Goal: Information Seeking & Learning: Learn about a topic

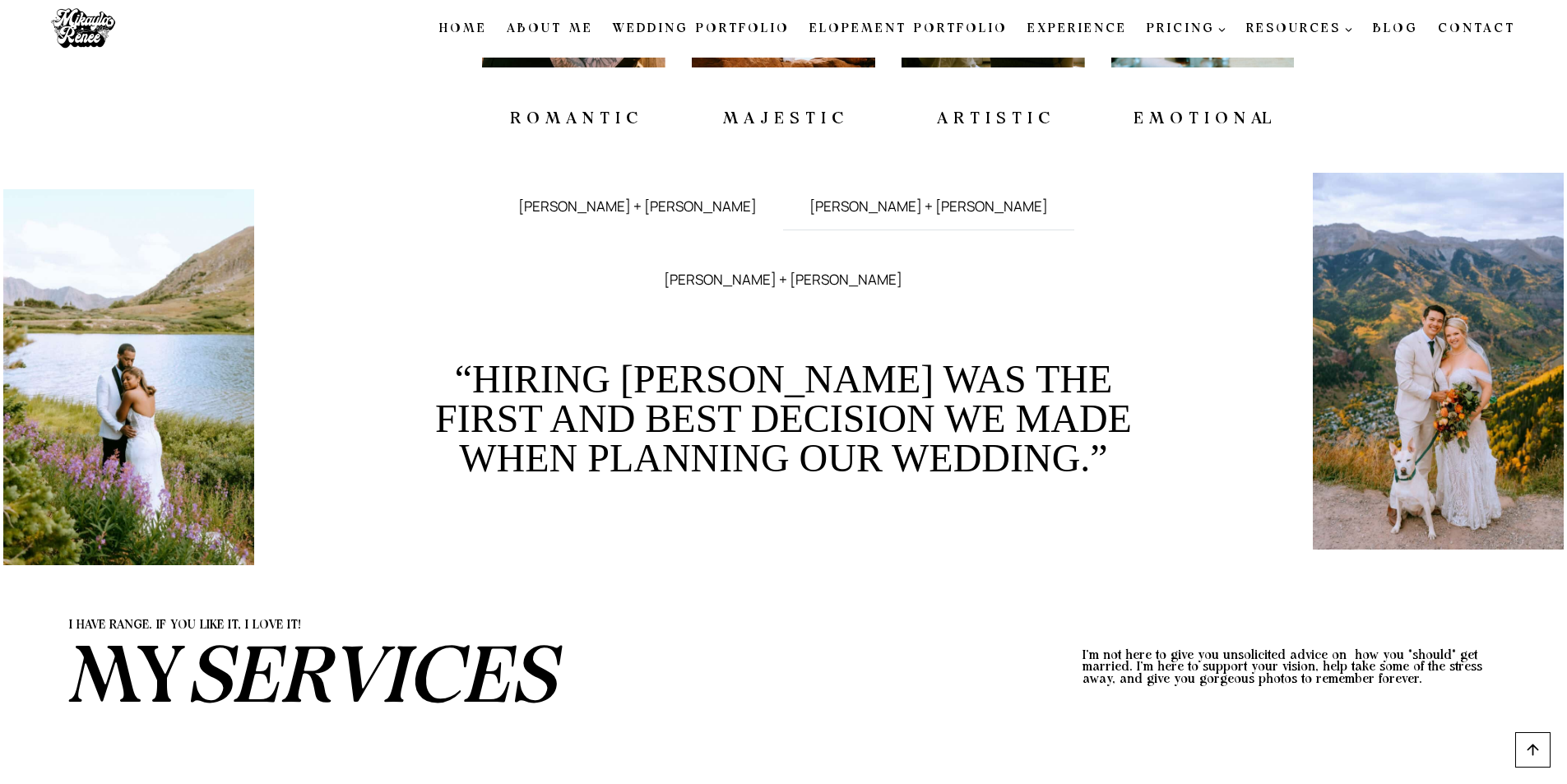
scroll to position [1891, 0]
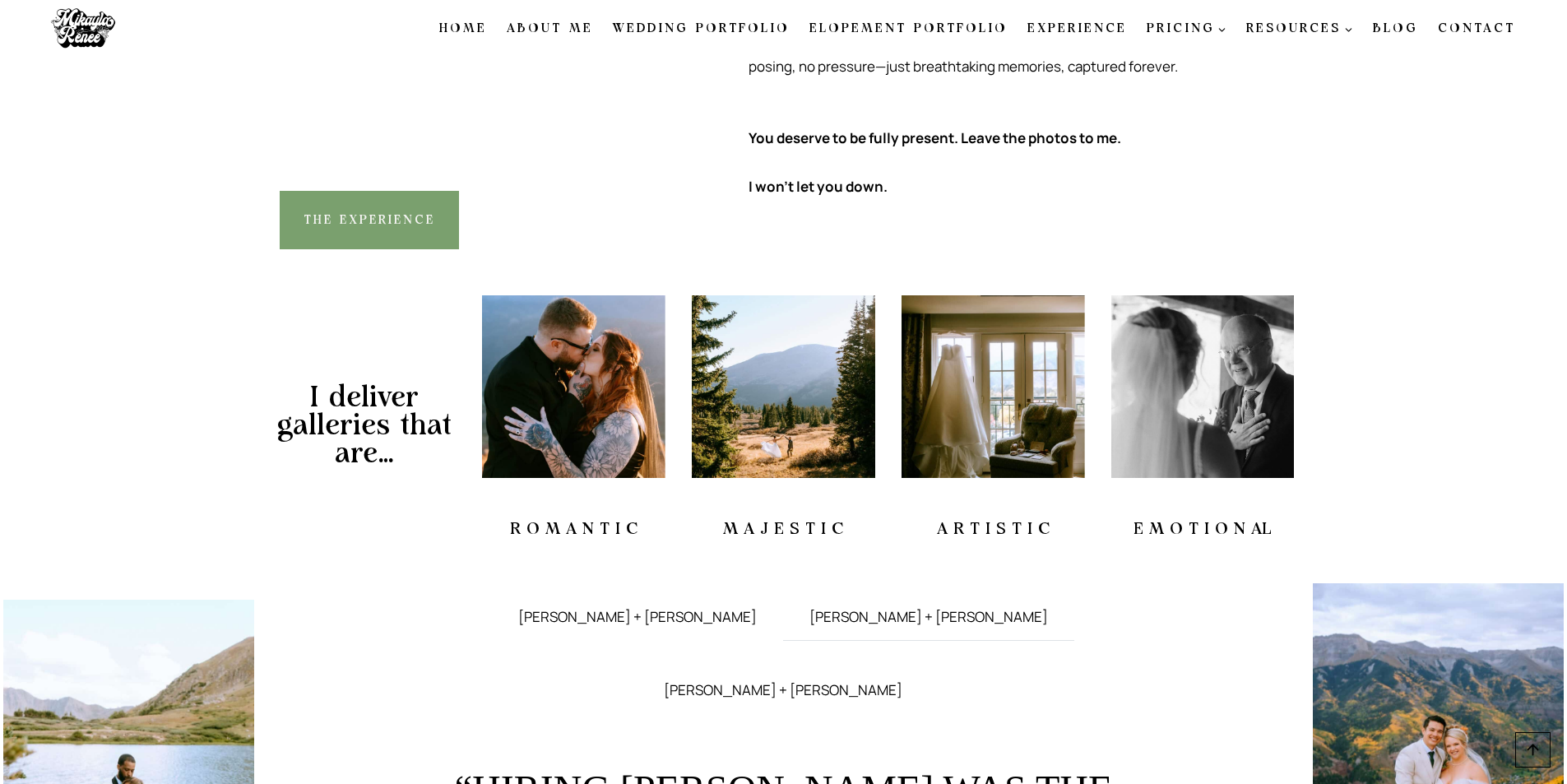
click at [1488, 27] on link "Contact" at bounding box center [1476, 29] width 97 height 35
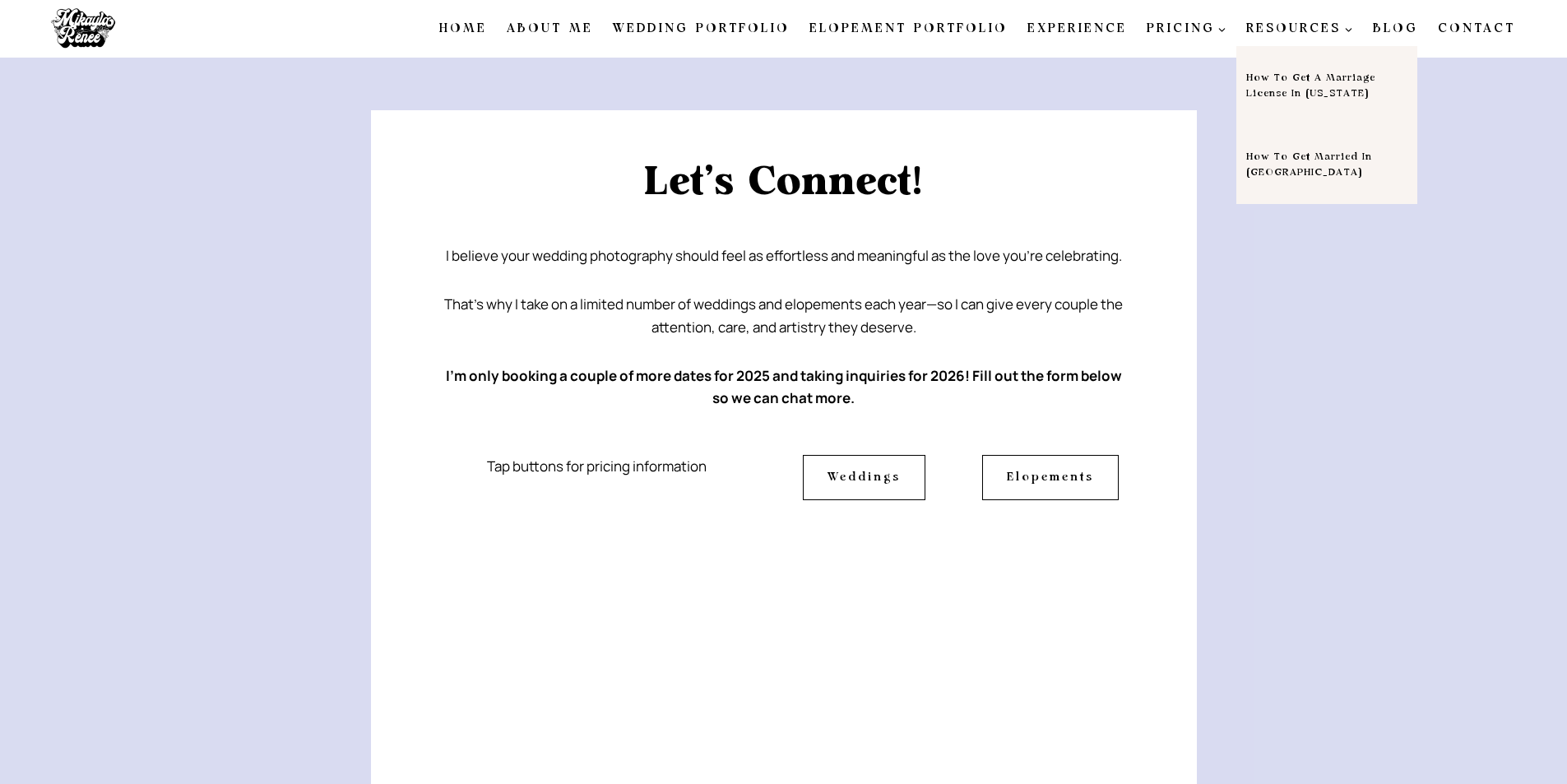
click at [1351, 25] on icon "Expand" at bounding box center [1349, 31] width 12 height 12
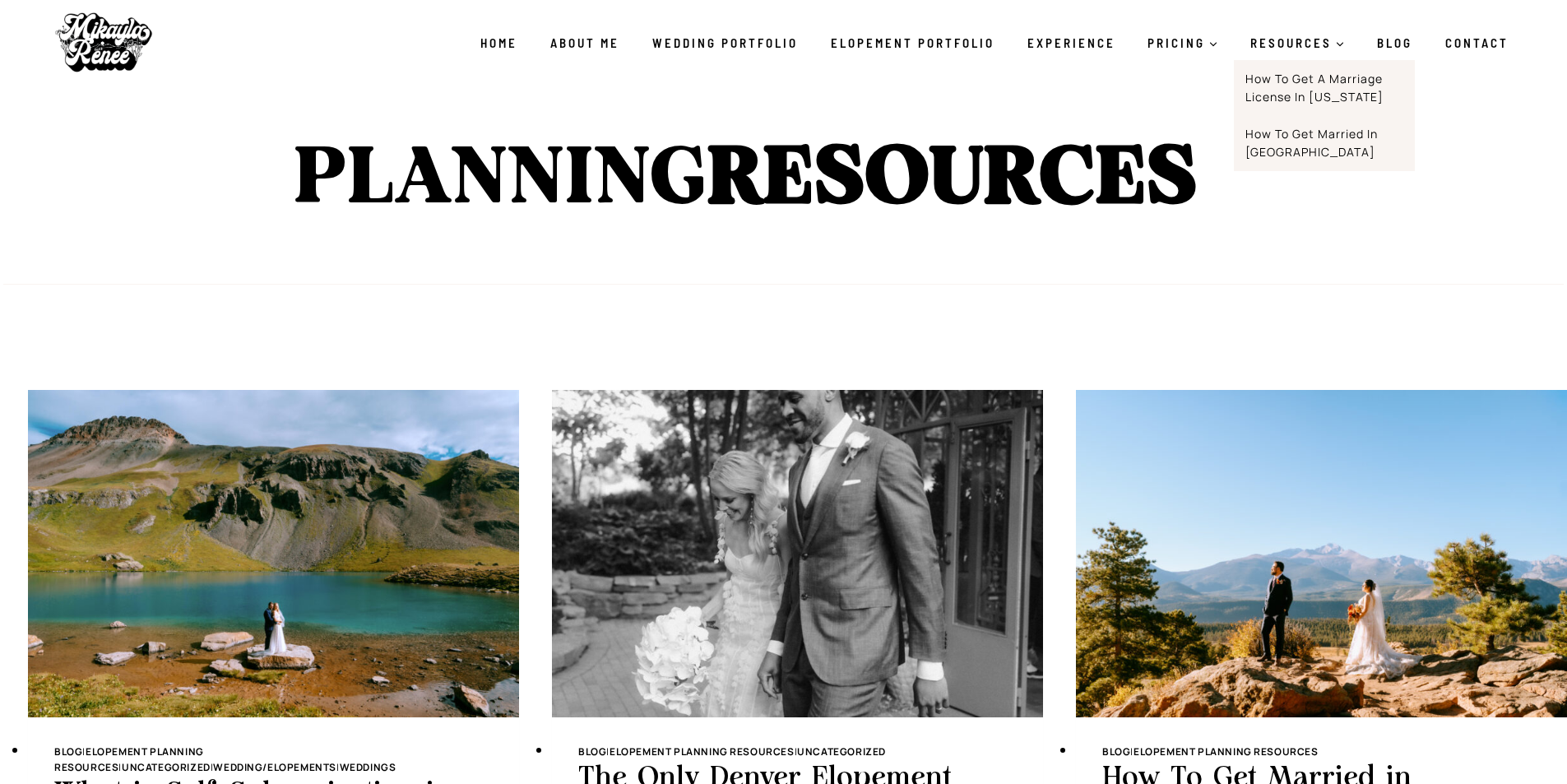
click at [1269, 46] on span "RESOURCES Expand" at bounding box center [1297, 43] width 94 height 20
click at [1088, 49] on link "Experience" at bounding box center [1071, 43] width 121 height 35
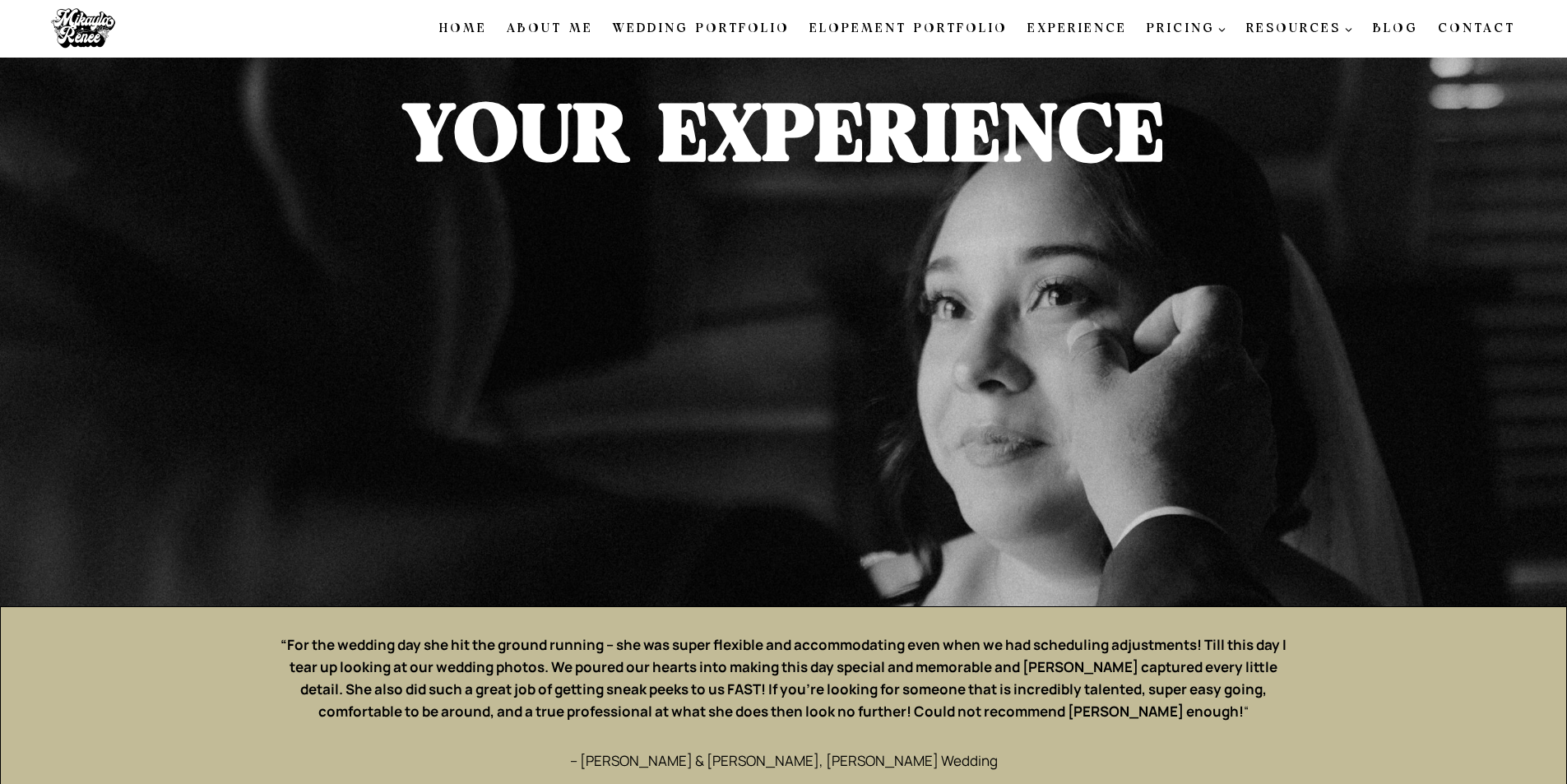
click at [596, 22] on link "About Me" at bounding box center [550, 29] width 106 height 35
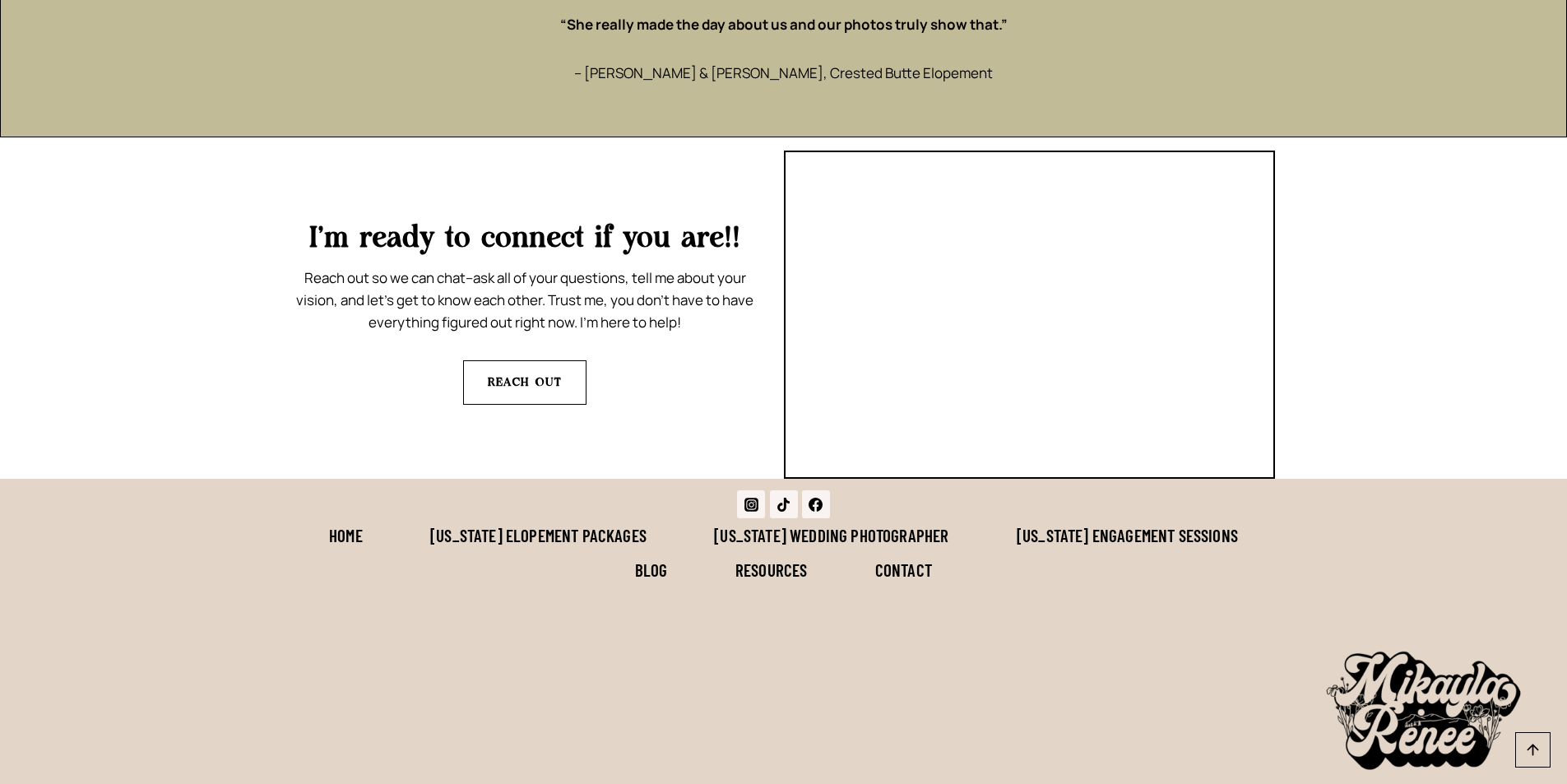
scroll to position [4256, 0]
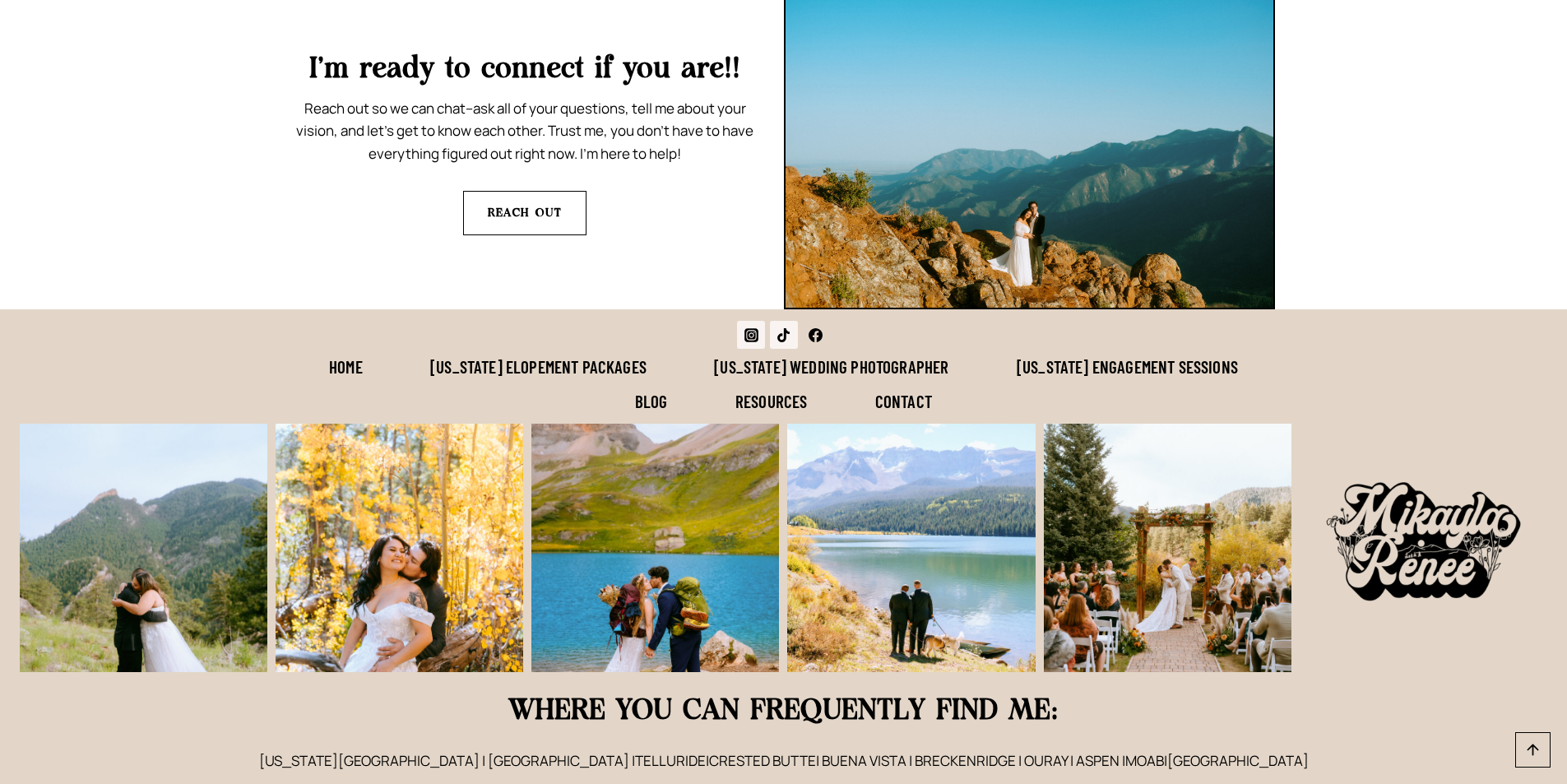
click at [819, 328] on icon "Facebook" at bounding box center [815, 335] width 14 height 14
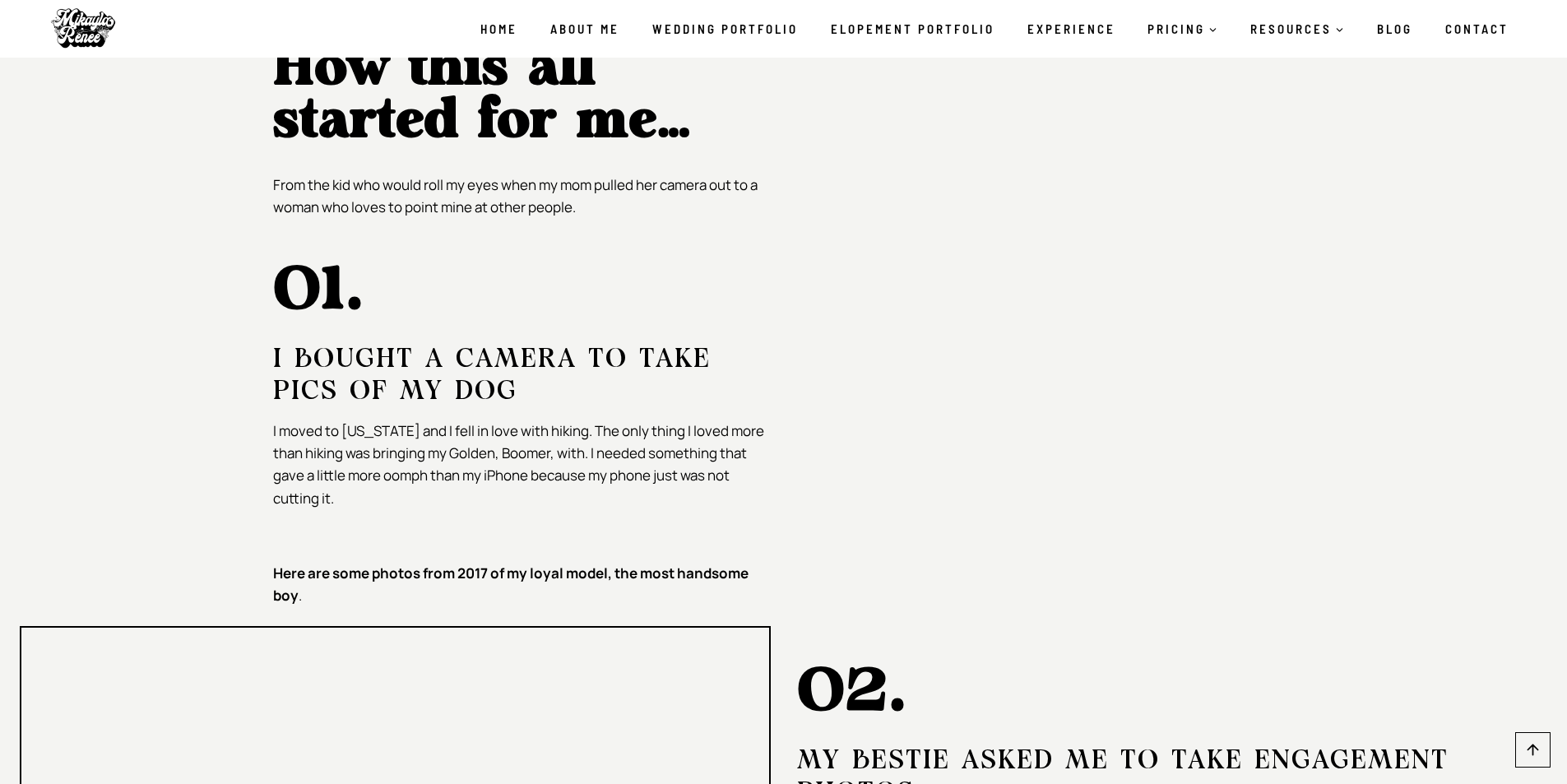
scroll to position [0, 0]
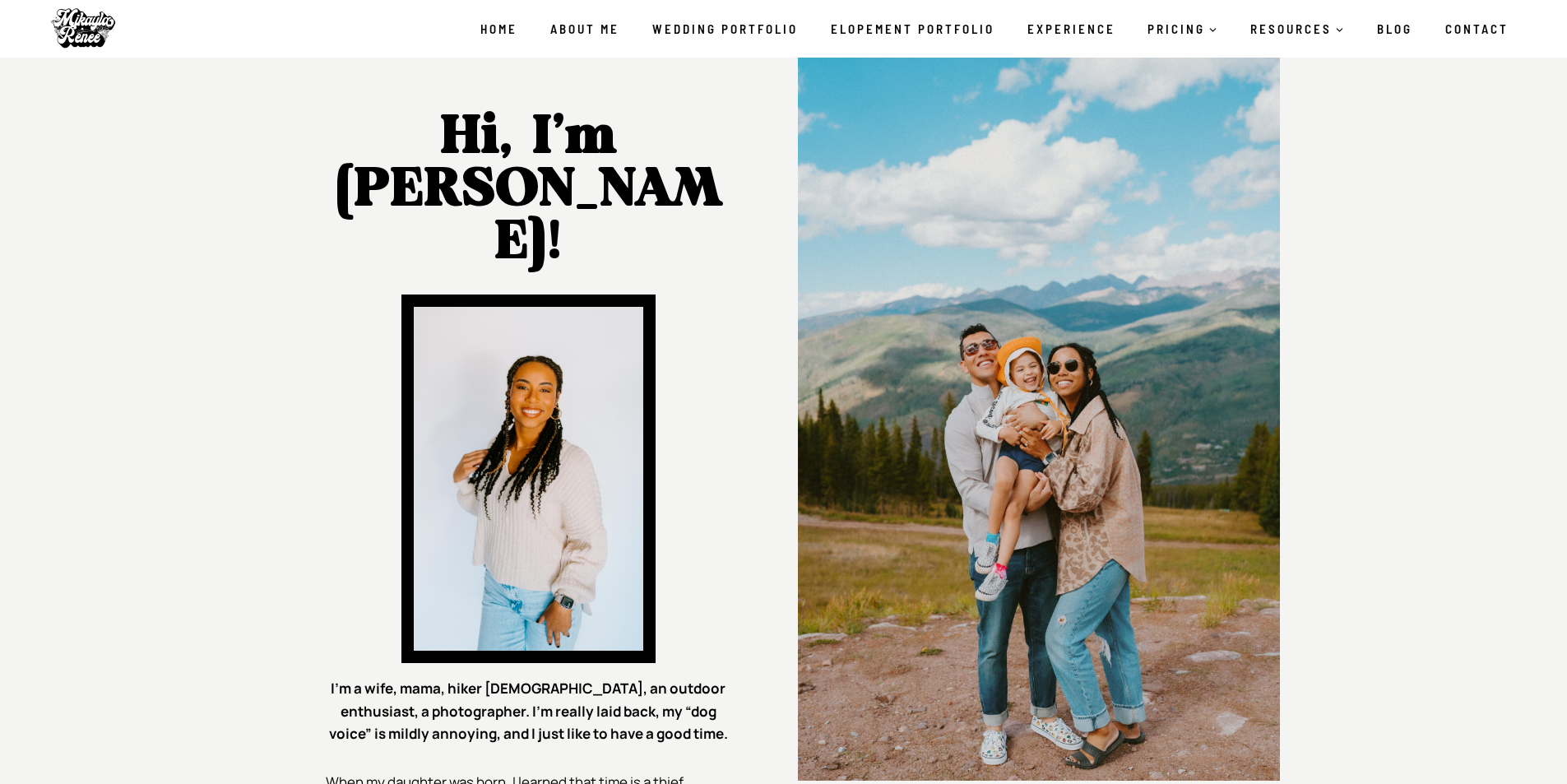
click at [595, 32] on link "About Me" at bounding box center [585, 29] width 102 height 35
click at [525, 188] on strong "Hi, I’m [PERSON_NAME]!" at bounding box center [528, 189] width 387 height 158
copy strong "[PERSON_NAME]"
